Goal: Information Seeking & Learning: Compare options

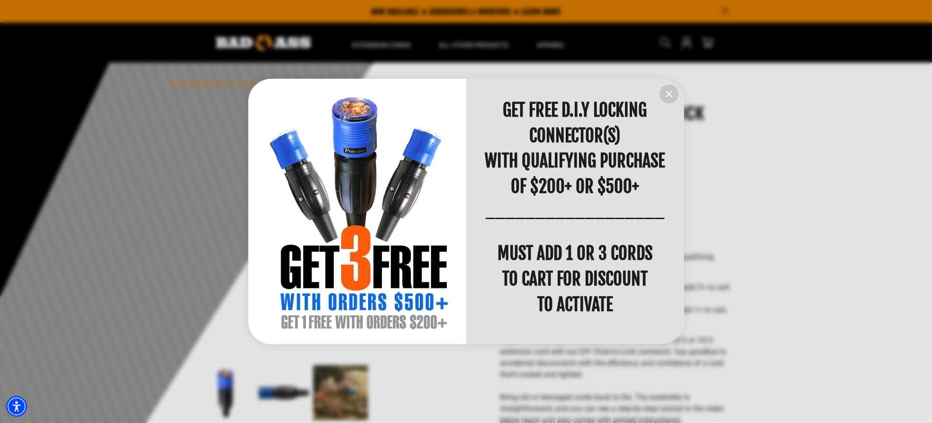
click at [669, 93] on icon "information" at bounding box center [669, 94] width 6 height 6
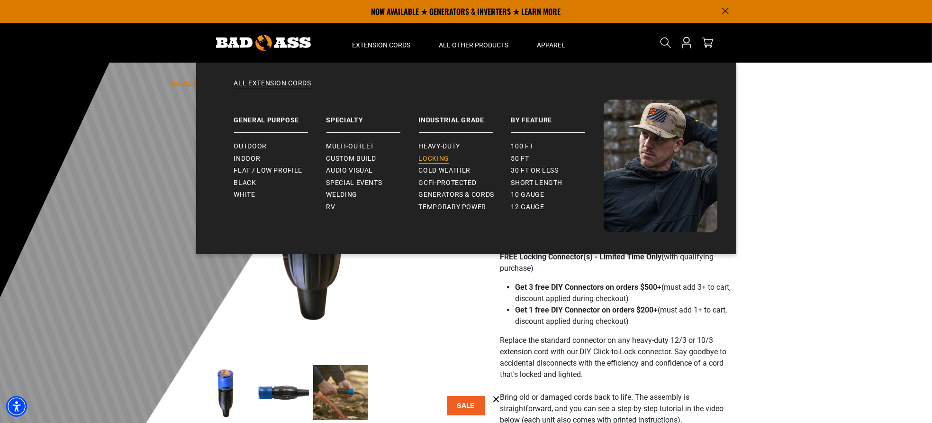
click at [436, 159] on span "Locking" at bounding box center [434, 158] width 30 height 9
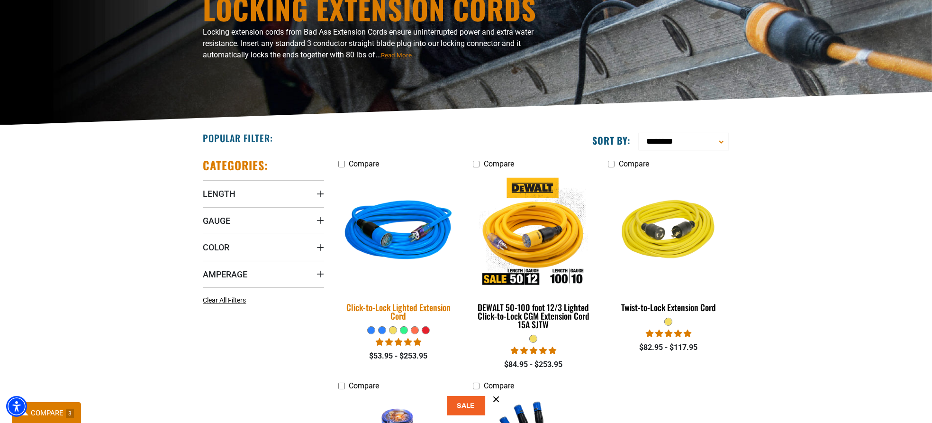
scroll to position [142, 0]
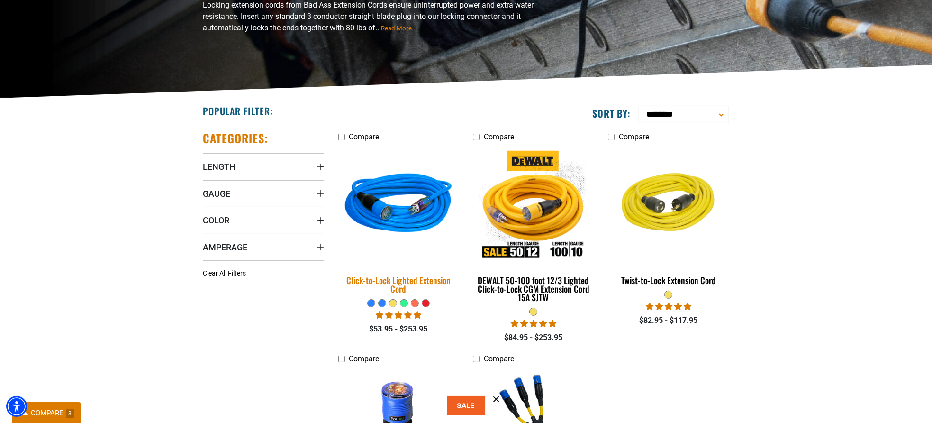
click at [390, 224] on img at bounding box center [398, 205] width 133 height 121
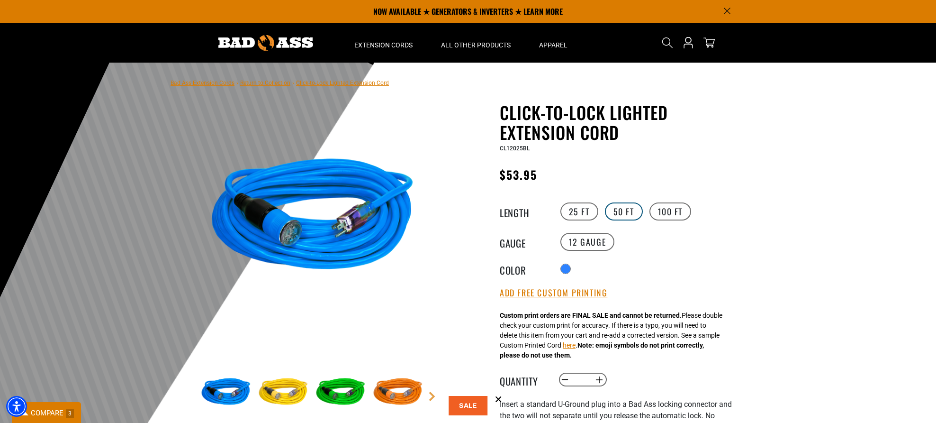
click at [623, 215] on label "50 FT" at bounding box center [624, 211] width 38 height 18
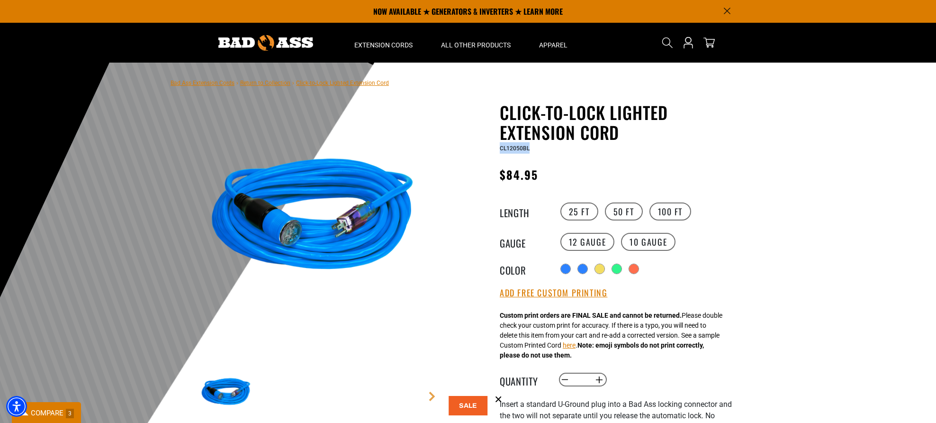
drag, startPoint x: 530, startPoint y: 149, endPoint x: 493, endPoint y: 147, distance: 36.5
click at [493, 147] on div "Click-to-Lock Lighted Extension Cord Click-to-Lock Lighted Extension Cord CL120…" at bounding box center [597, 390] width 270 height 576
copy span "CL12050BL"
click at [675, 211] on label "100 FT" at bounding box center [671, 211] width 42 height 18
drag, startPoint x: 531, startPoint y: 147, endPoint x: 501, endPoint y: 149, distance: 29.4
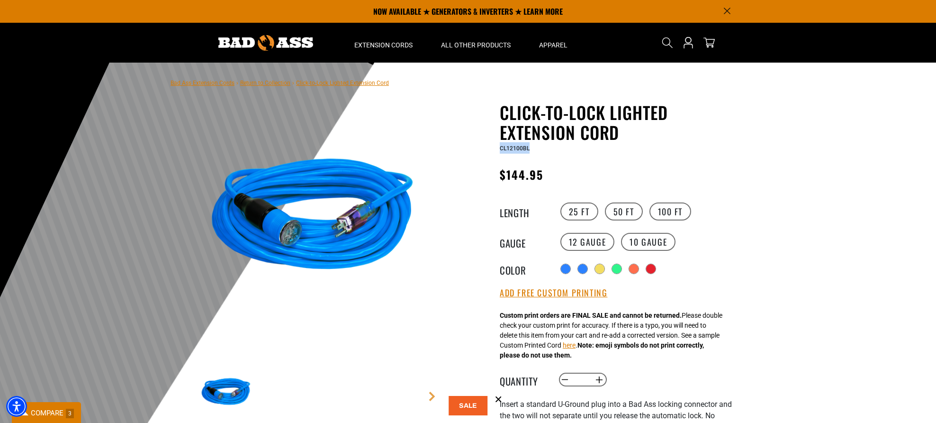
click at [499, 151] on div "Click-to-Lock Lighted Extension Cord Click-to-Lock Lighted Extension Cord CL121…" at bounding box center [597, 390] width 270 height 576
copy span "CL12100BL"
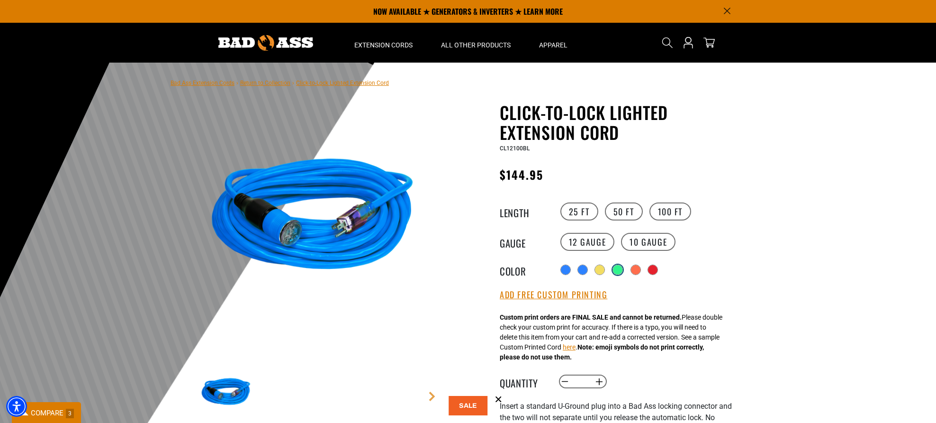
click at [621, 271] on div "products.product.variant_sold_out_or_unavailable" at bounding box center [617, 269] width 9 height 9
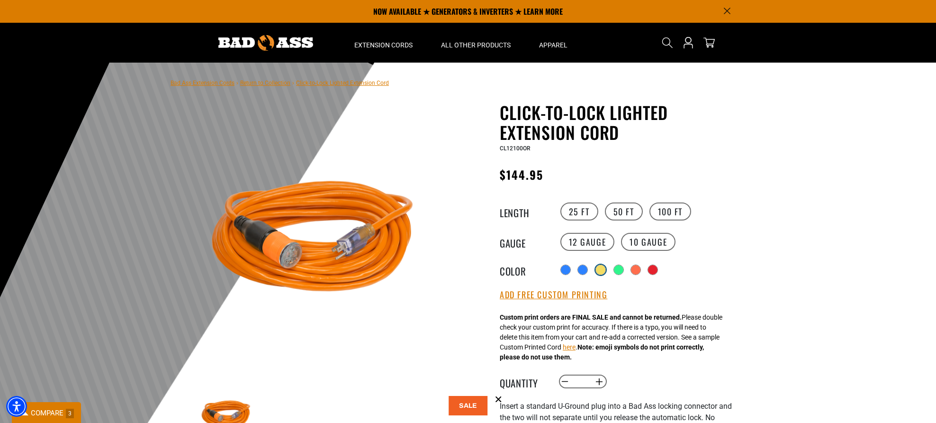
click at [601, 271] on div "products.product.variant_sold_out_or_unavailable" at bounding box center [600, 269] width 9 height 9
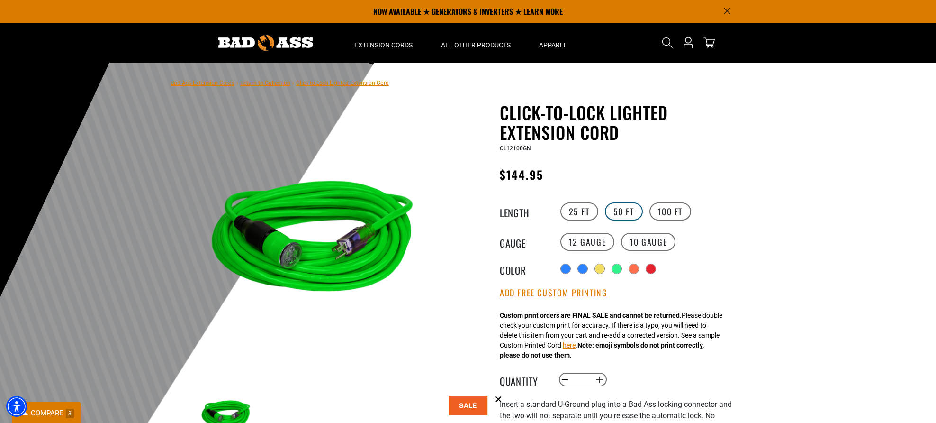
click at [614, 213] on label "50 FT" at bounding box center [624, 211] width 38 height 18
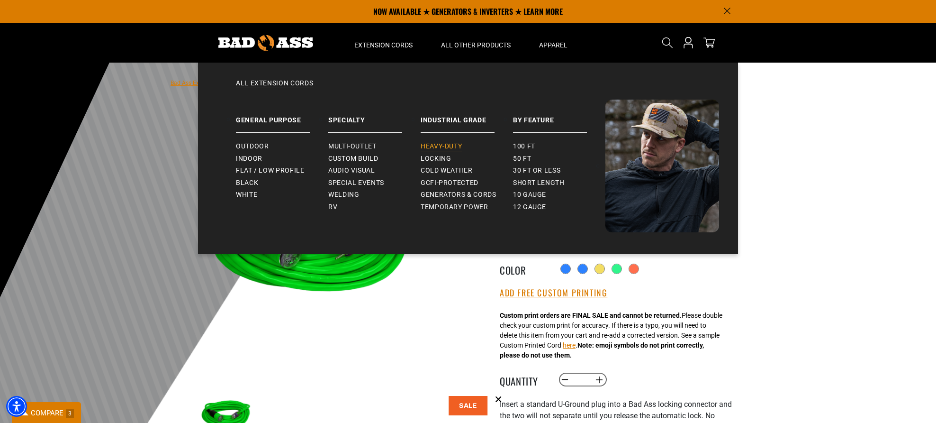
click at [444, 146] on span "Heavy-Duty" at bounding box center [441, 146] width 41 height 9
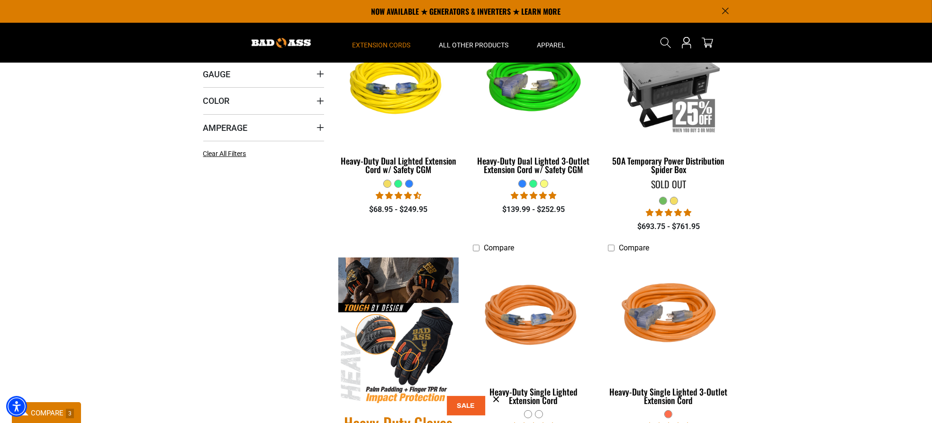
scroll to position [237, 0]
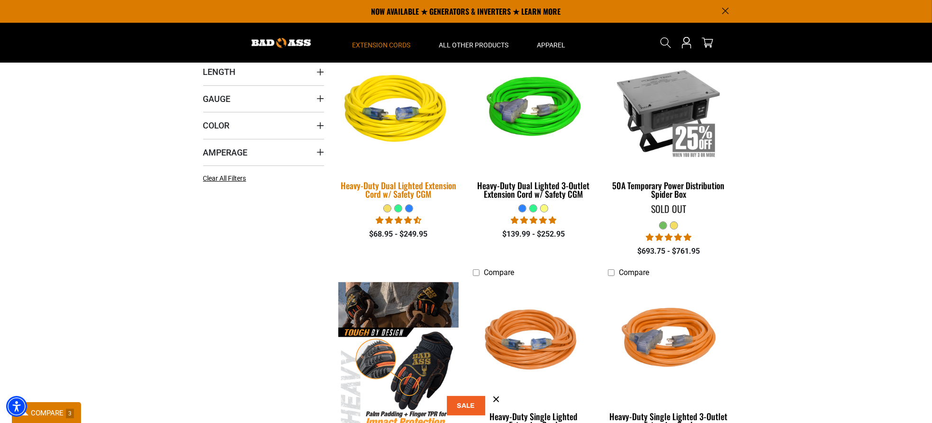
click at [369, 185] on div "Heavy-Duty Dual Lighted Extension Cord w/ Safety CGM" at bounding box center [398, 189] width 121 height 17
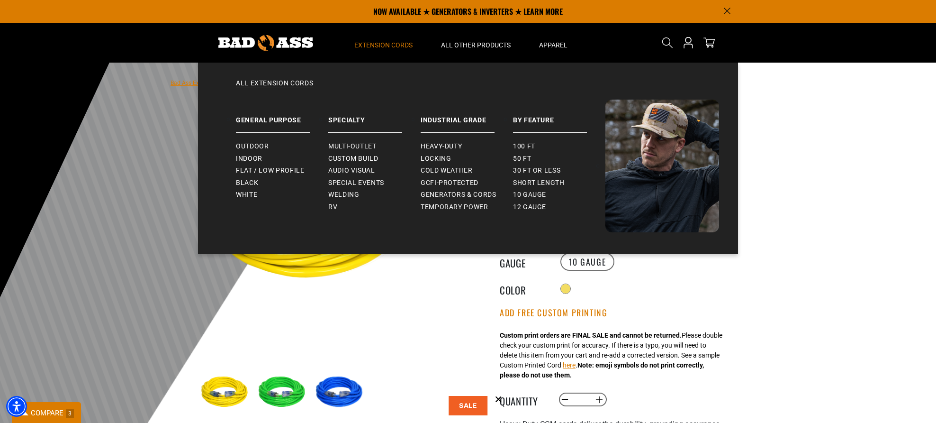
click at [399, 45] on span "Extension Cords" at bounding box center [383, 45] width 58 height 9
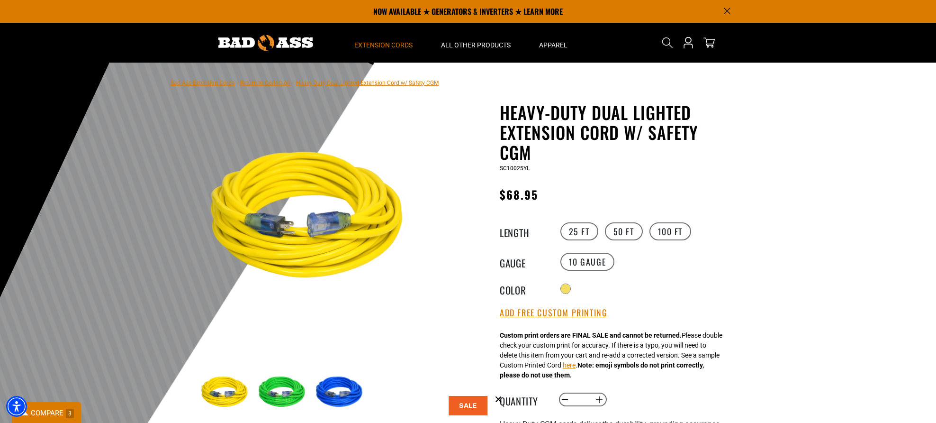
click at [399, 44] on span "Extension Cords" at bounding box center [383, 45] width 58 height 9
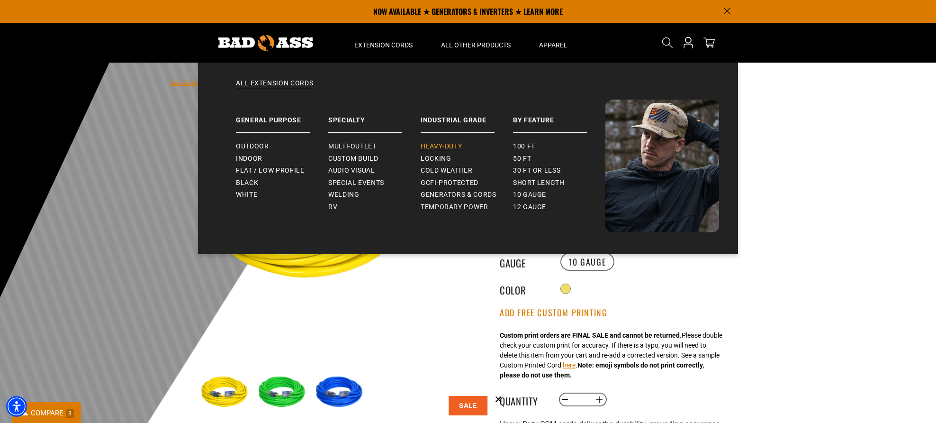
click at [436, 145] on span "Heavy-Duty" at bounding box center [441, 146] width 41 height 9
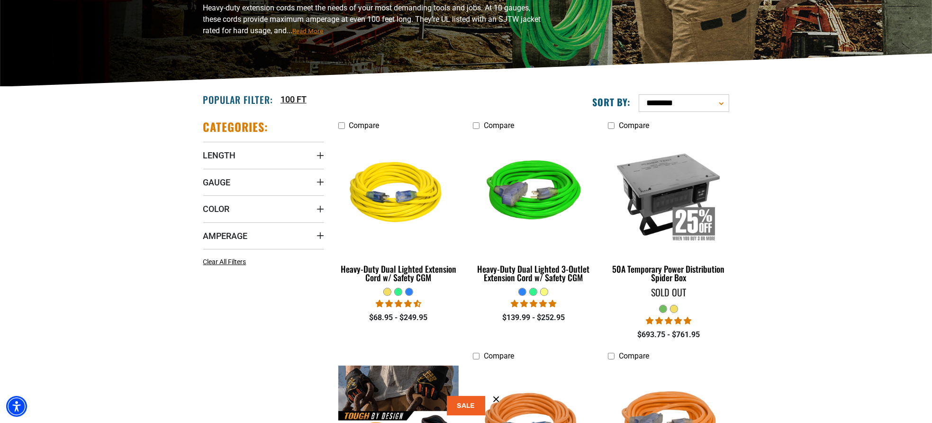
scroll to position [190, 0]
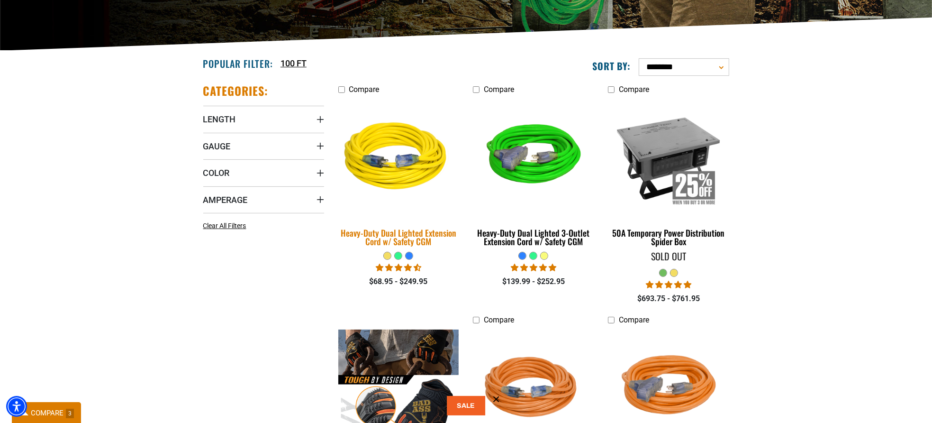
click at [402, 160] on img at bounding box center [398, 157] width 133 height 121
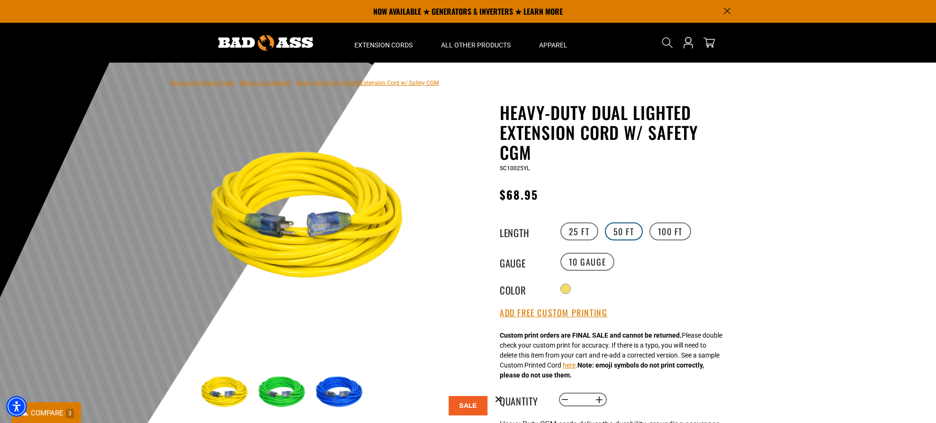
click at [626, 234] on label "50 FT" at bounding box center [624, 231] width 38 height 18
click at [582, 230] on label "25 FT" at bounding box center [580, 231] width 38 height 18
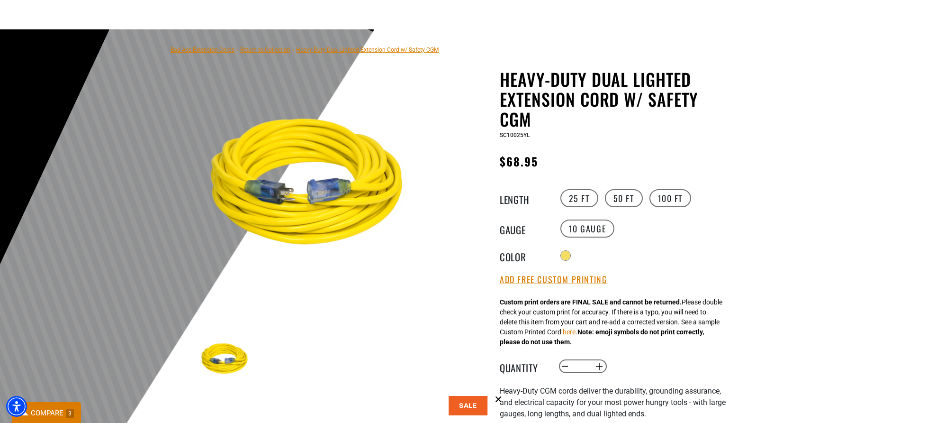
scroll to position [95, 0]
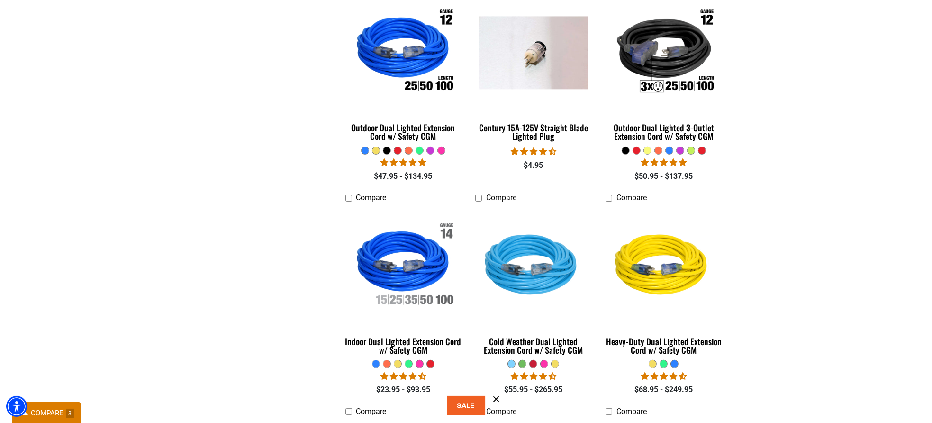
scroll to position [426, 0]
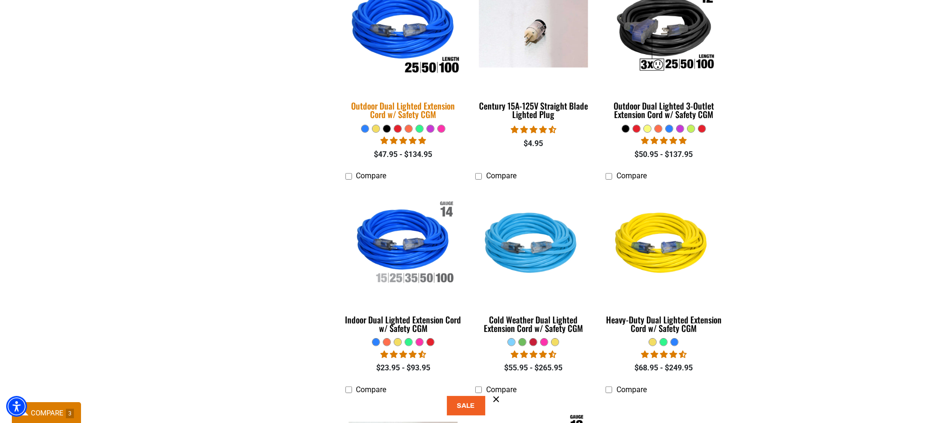
click at [397, 48] on img at bounding box center [403, 30] width 133 height 121
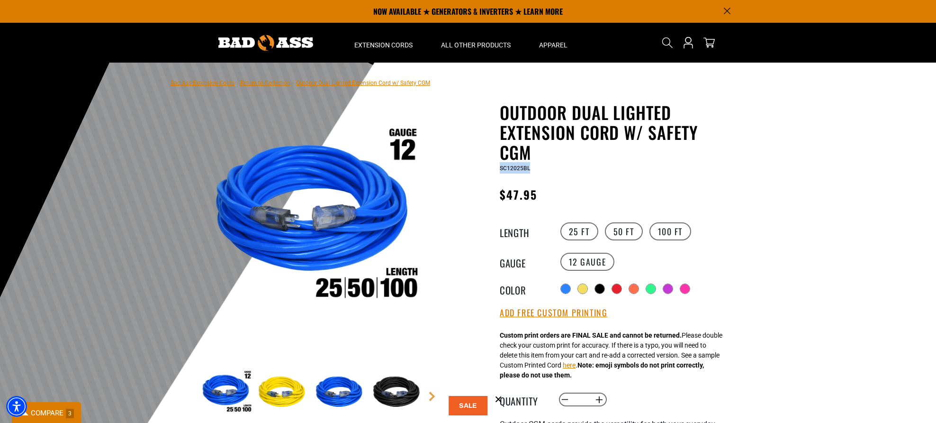
drag, startPoint x: 531, startPoint y: 169, endPoint x: 500, endPoint y: 167, distance: 31.3
click at [500, 167] on div "SC12025BL" at bounding box center [616, 167] width 232 height 11
copy span "SC12025BL"
click at [622, 235] on label "50 FT" at bounding box center [624, 231] width 38 height 18
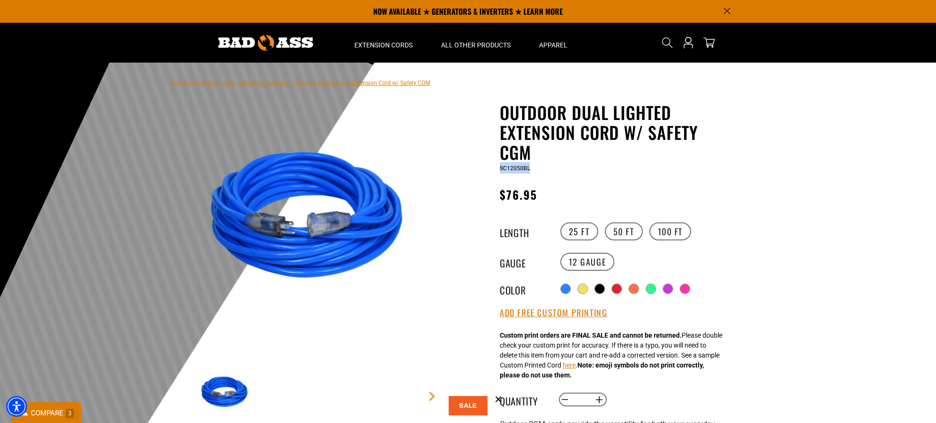
drag, startPoint x: 533, startPoint y: 167, endPoint x: 497, endPoint y: 171, distance: 36.2
click at [497, 171] on div "Outdoor Dual Lighted Extension Cord w/ Safety CGM Outdoor Dual Lighted Extensio…" at bounding box center [597, 375] width 270 height 547
copy span "SC12050BL"
click at [662, 233] on label "100 FT" at bounding box center [671, 231] width 42 height 18
drag, startPoint x: 533, startPoint y: 170, endPoint x: 499, endPoint y: 169, distance: 34.6
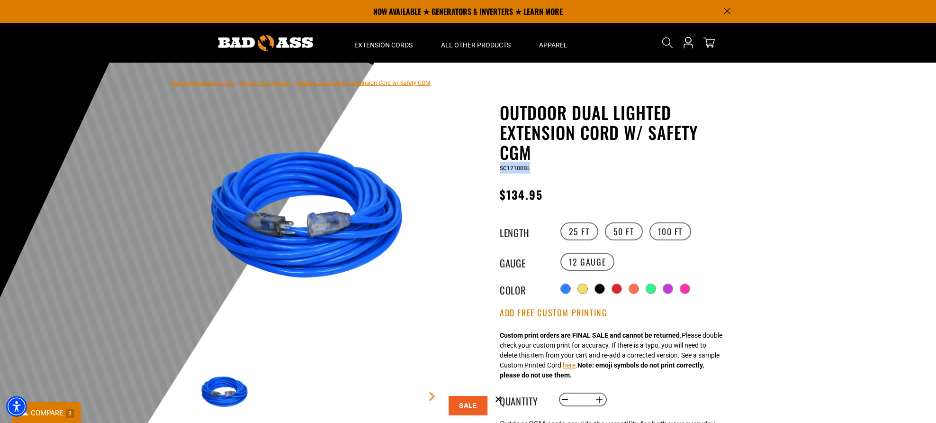
click at [499, 169] on div "Outdoor Dual Lighted Extension Cord w/ Safety CGM Outdoor Dual Lighted Extensio…" at bounding box center [597, 375] width 270 height 547
copy span "SC12100BL"
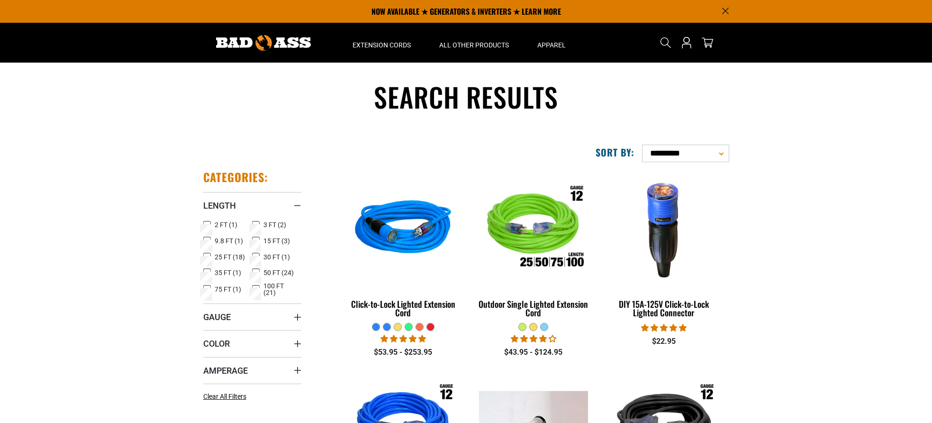
scroll to position [426, 0]
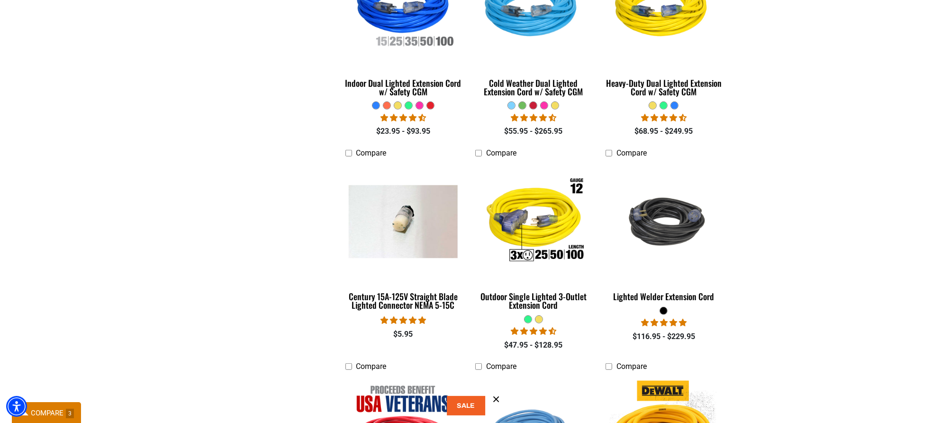
scroll to position [663, 0]
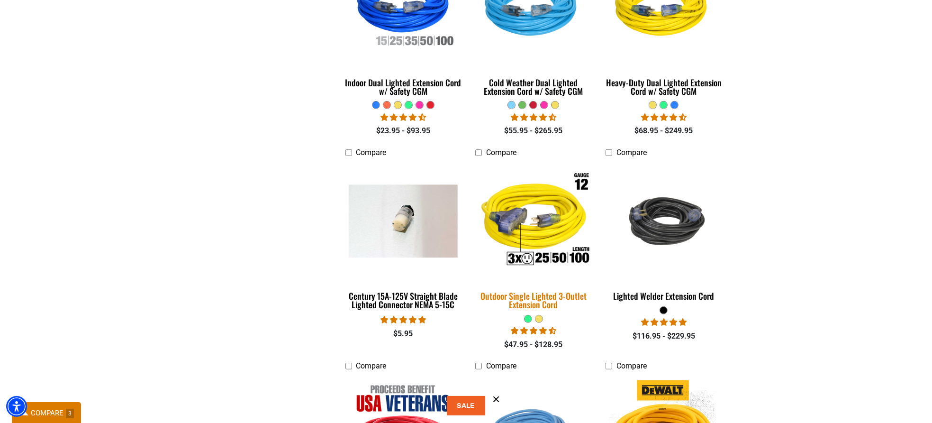
click at [547, 232] on img at bounding box center [533, 220] width 133 height 121
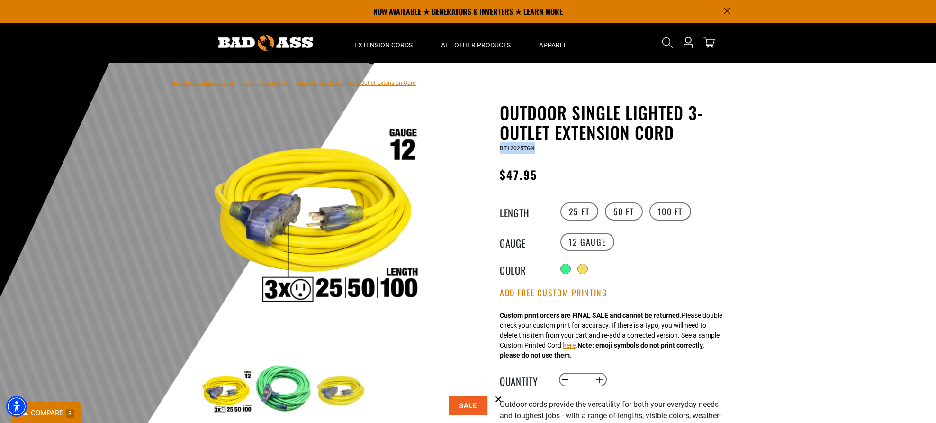
drag, startPoint x: 536, startPoint y: 148, endPoint x: 491, endPoint y: 149, distance: 45.5
click at [491, 149] on div "Outdoor Single Lighted 3-Outlet Extension Cord Outdoor Single Lighted 3-Outlet …" at bounding box center [597, 360] width 270 height 516
copy span "BT12025TGN"
click at [624, 212] on label "50 FT" at bounding box center [624, 211] width 38 height 18
drag, startPoint x: 536, startPoint y: 147, endPoint x: 500, endPoint y: 150, distance: 36.1
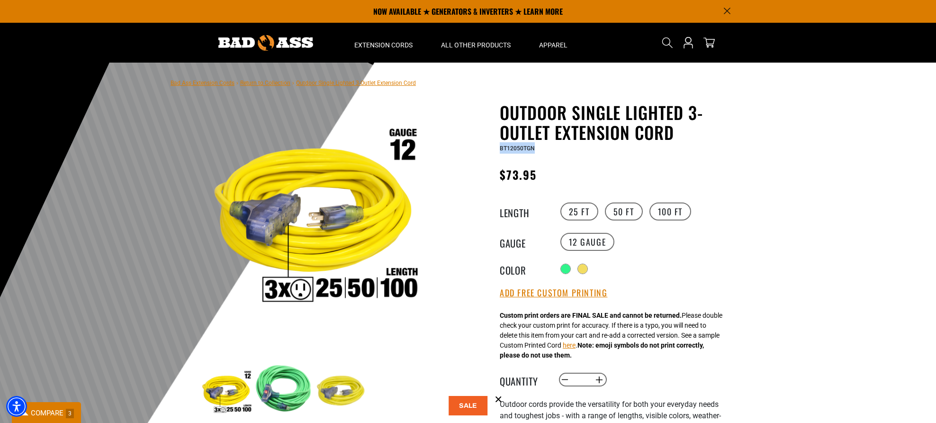
click at [500, 150] on div "BT12050TGN" at bounding box center [616, 147] width 232 height 11
copy span "BT12050TGN"
click at [670, 209] on label "100 FT" at bounding box center [671, 211] width 42 height 18
drag, startPoint x: 542, startPoint y: 148, endPoint x: 499, endPoint y: 147, distance: 43.6
click at [499, 147] on div "Outdoor Single Lighted 3-Outlet Extension Cord Outdoor Single Lighted 3-Outlet …" at bounding box center [597, 360] width 270 height 516
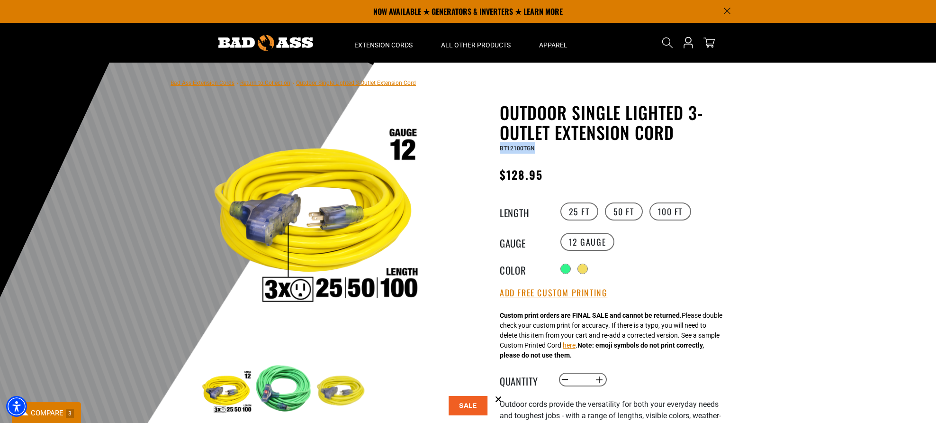
copy span "BT12100TGN"
